Goal: Task Accomplishment & Management: Use online tool/utility

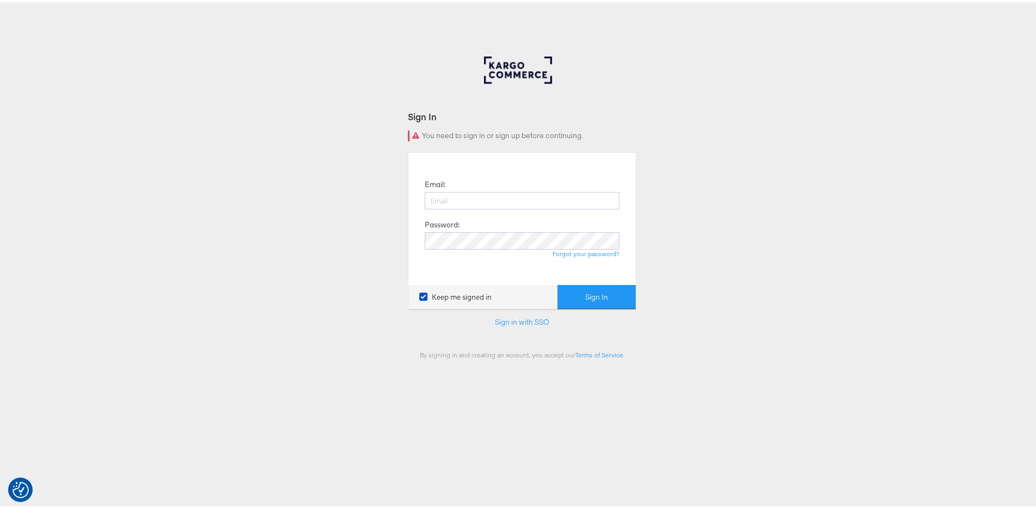
type input "[PERSON_NAME][EMAIL_ADDRESS][PERSON_NAME][DOMAIN_NAME]"
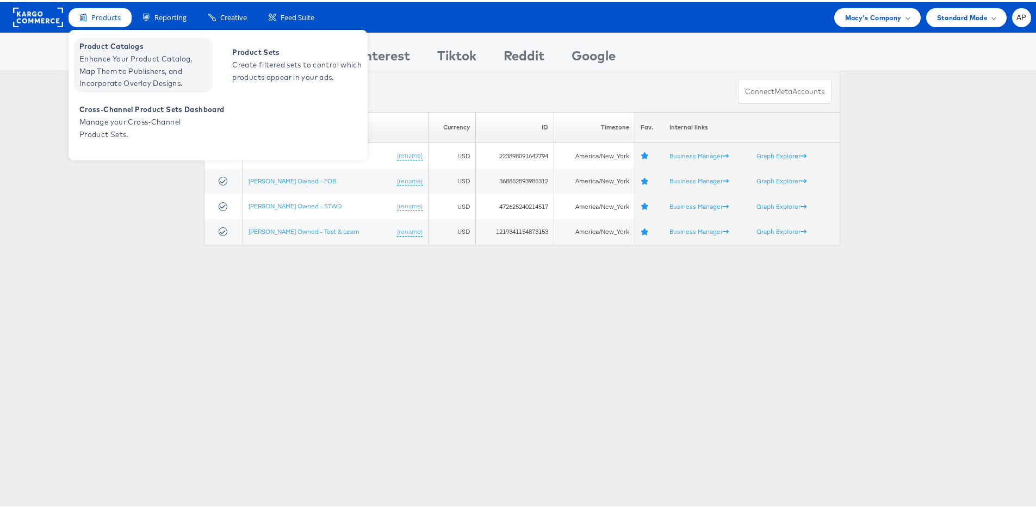
click at [103, 48] on span "Product Catalogs" at bounding box center [144, 44] width 130 height 13
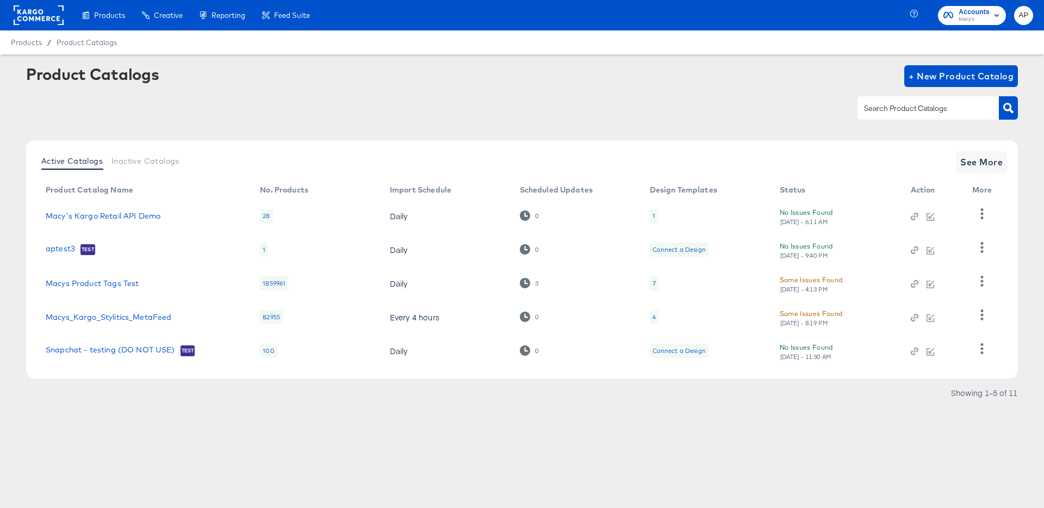
click at [115, 290] on td "Macys Product Tags Test" at bounding box center [144, 283] width 214 height 34
click at [114, 282] on link "Macys Product Tags Test" at bounding box center [92, 283] width 93 height 9
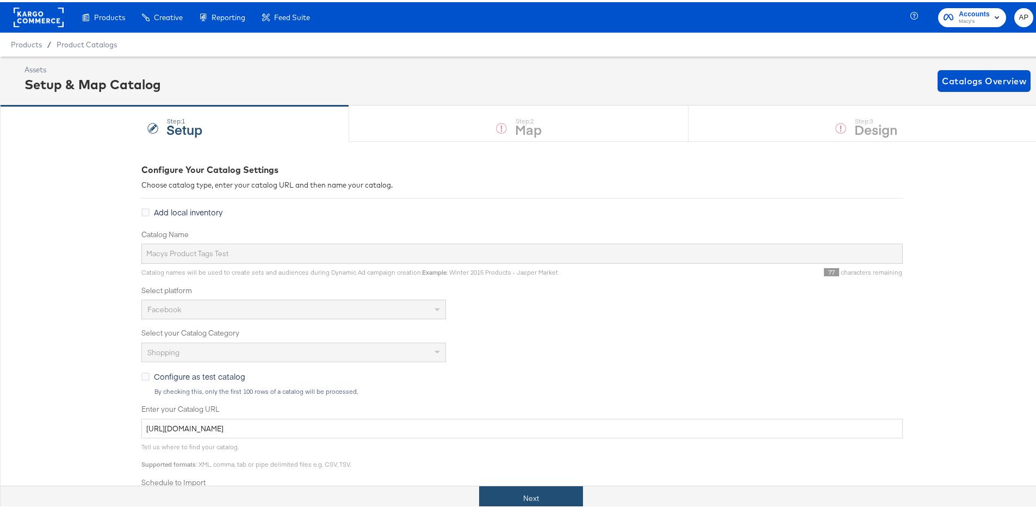
click at [507, 496] on button "Next" at bounding box center [531, 496] width 104 height 24
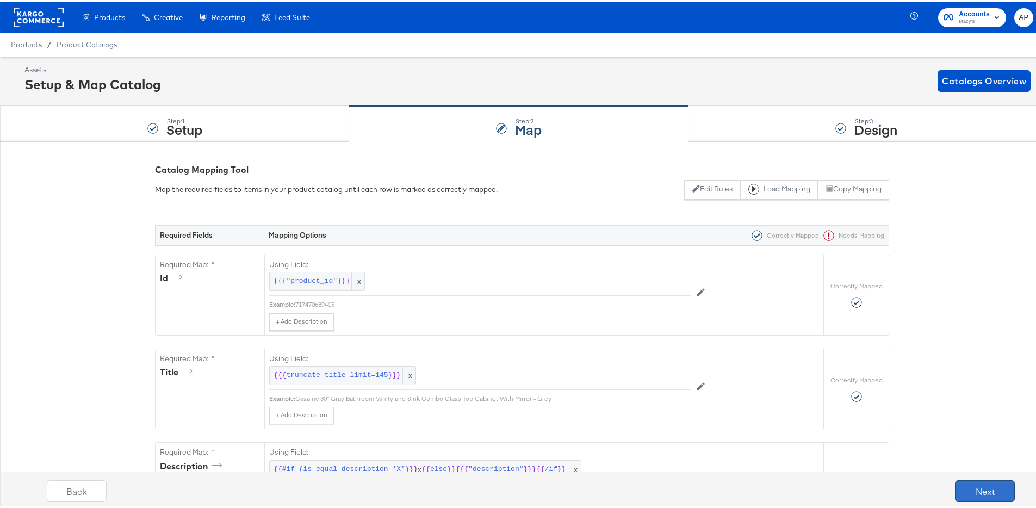
click at [1002, 483] on button "Next" at bounding box center [985, 489] width 60 height 22
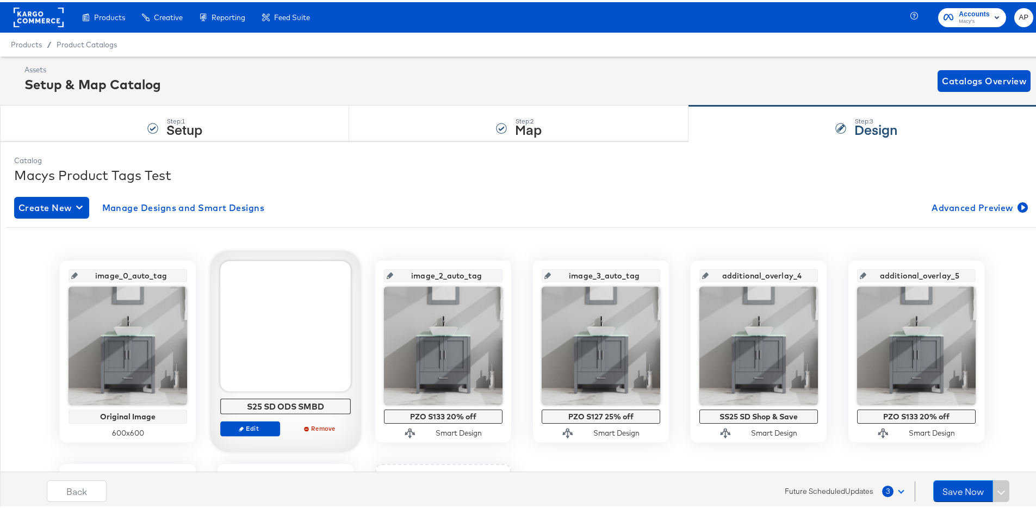
scroll to position [14, 0]
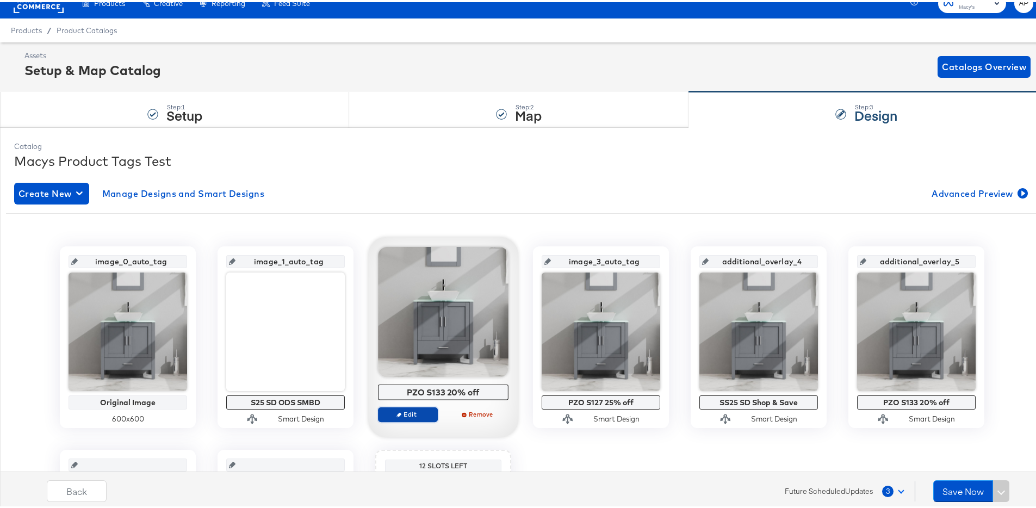
click at [403, 412] on span "Edit" at bounding box center [408, 412] width 50 height 8
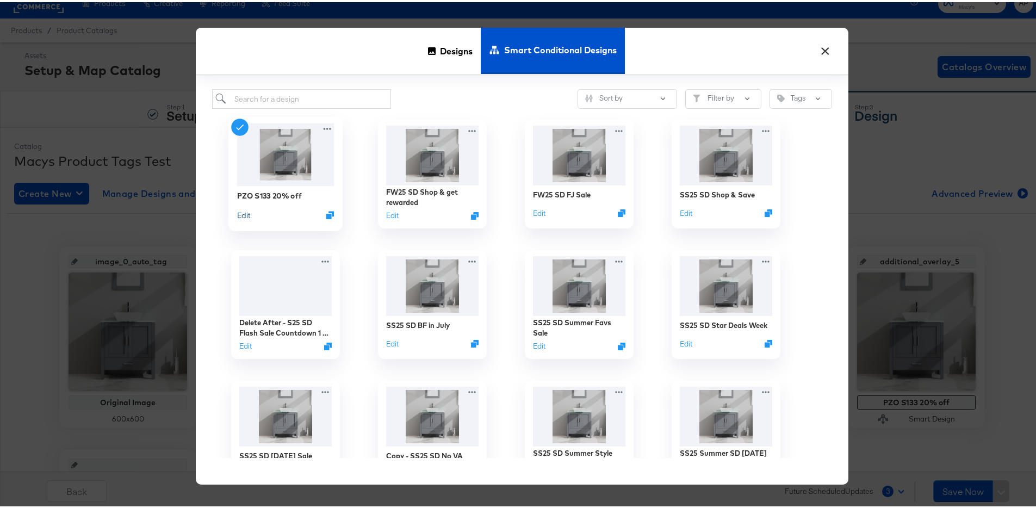
click at [241, 213] on button "Edit" at bounding box center [243, 213] width 13 height 10
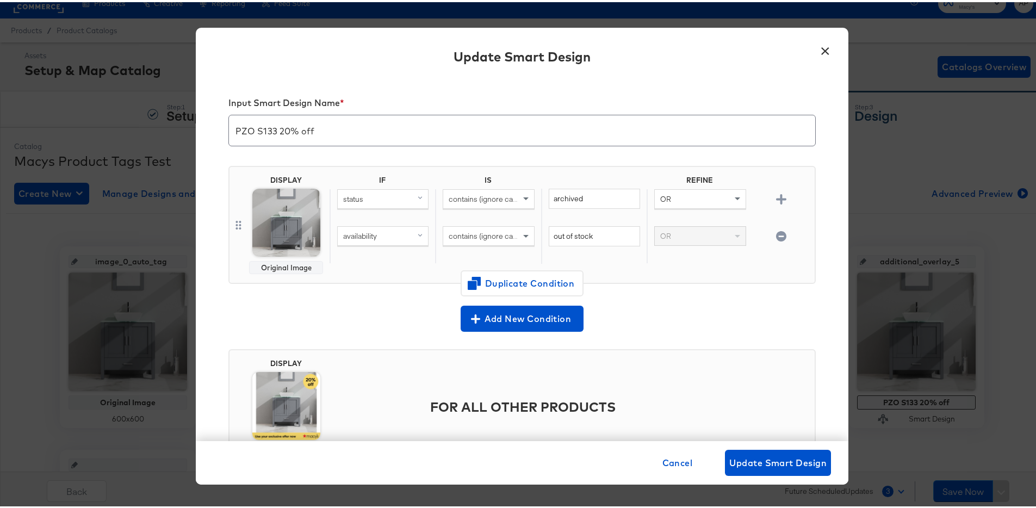
scroll to position [21, 0]
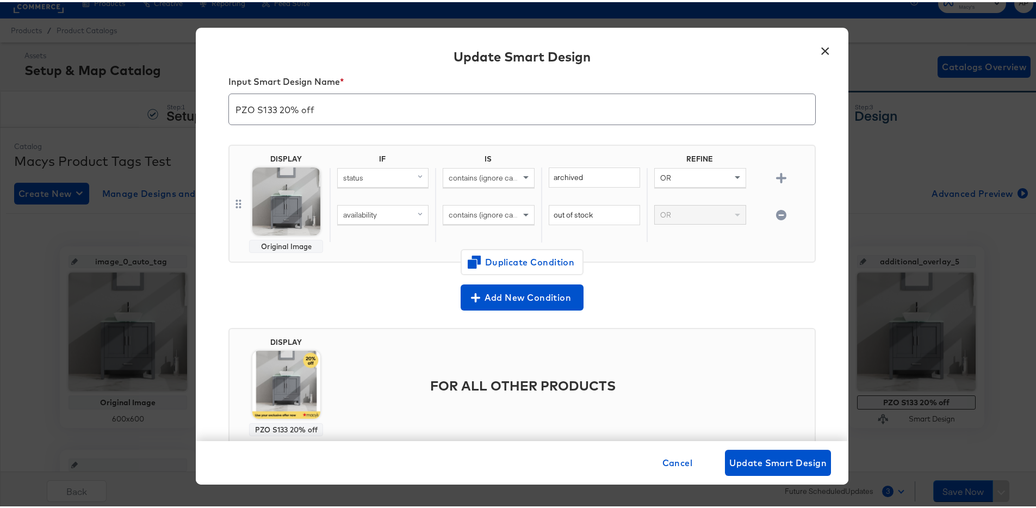
click at [819, 51] on button "×" at bounding box center [825, 46] width 20 height 20
